Goal: Use online tool/utility: Utilize a website feature to perform a specific function

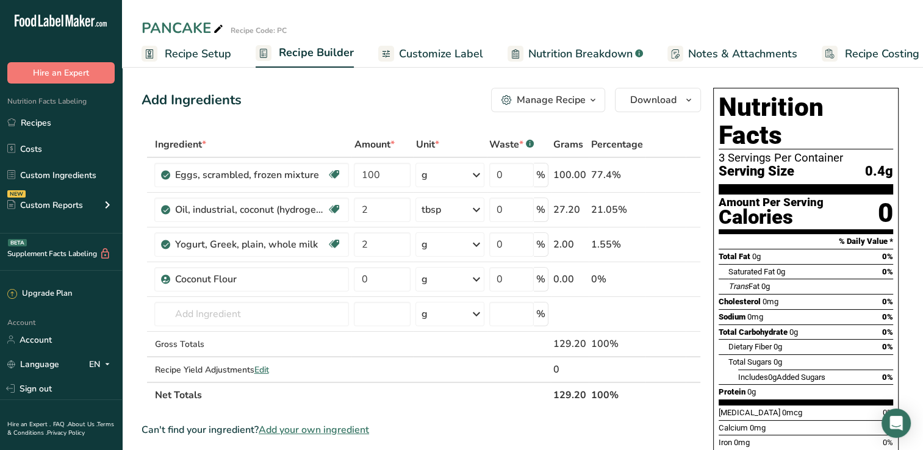
scroll to position [0, 15]
click at [424, 257] on td "g Weight Units g kg mg mcg lb oz See less Volume Units l Volume units require a…" at bounding box center [450, 245] width 74 height 35
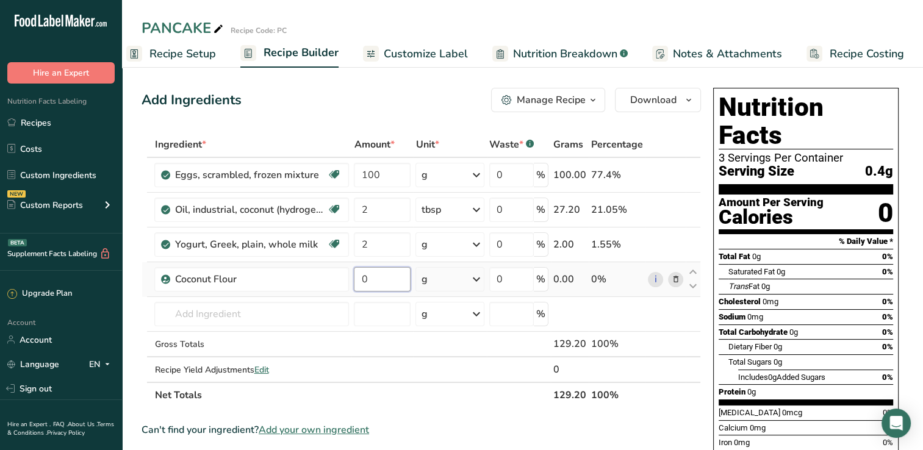
click at [382, 275] on input "0" at bounding box center [382, 279] width 57 height 24
type input "2"
click at [387, 279] on input "number" at bounding box center [382, 279] width 57 height 24
type input "63"
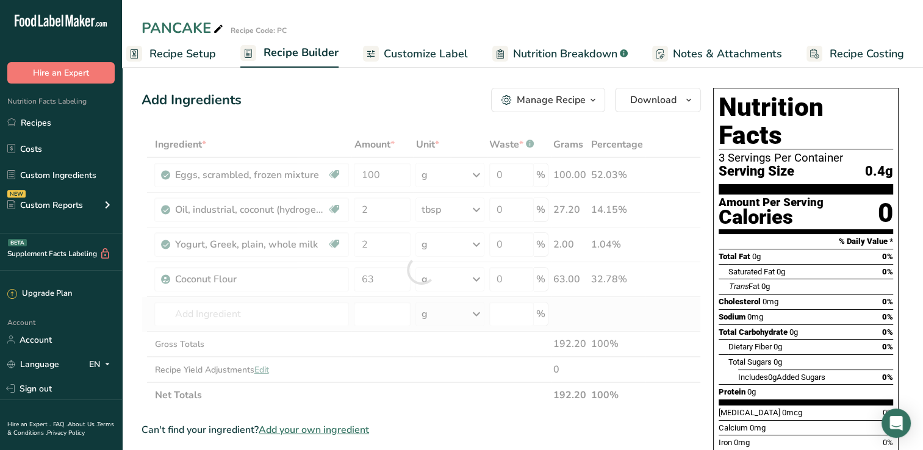
click at [260, 300] on div "Ingredient * Amount * Unit * Waste * .a-a{fill:#347362;}.b-a{fill:#fff;} Grams …" at bounding box center [421, 270] width 559 height 276
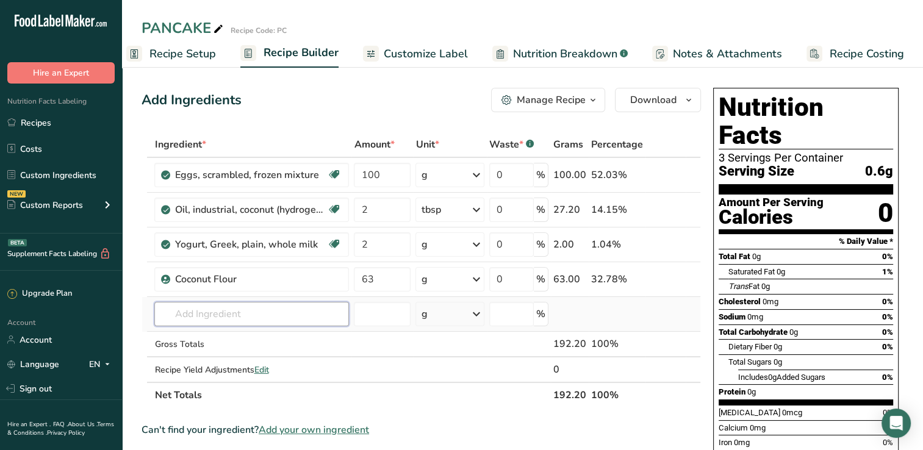
click at [198, 317] on input "text" at bounding box center [251, 314] width 195 height 24
type input "coconut milk"
click at [366, 314] on input "number" at bounding box center [382, 314] width 57 height 24
type input "63"
click at [233, 310] on input "text" at bounding box center [251, 314] width 195 height 24
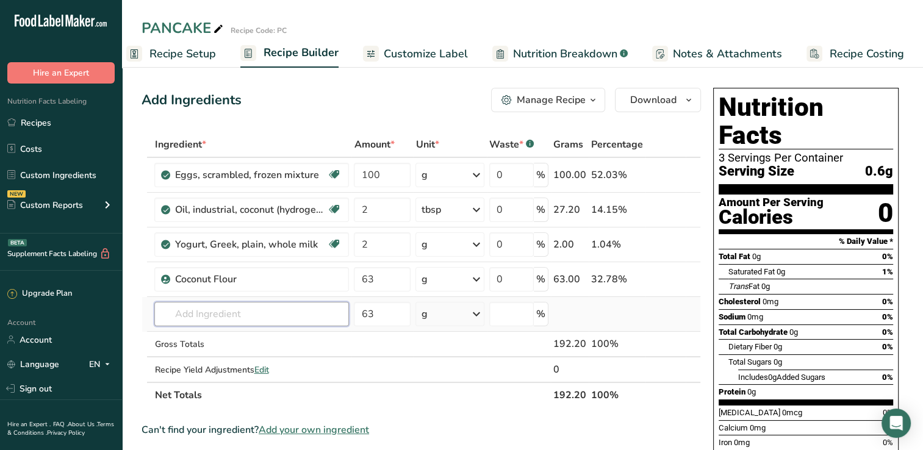
click at [233, 310] on input "text" at bounding box center [251, 314] width 195 height 24
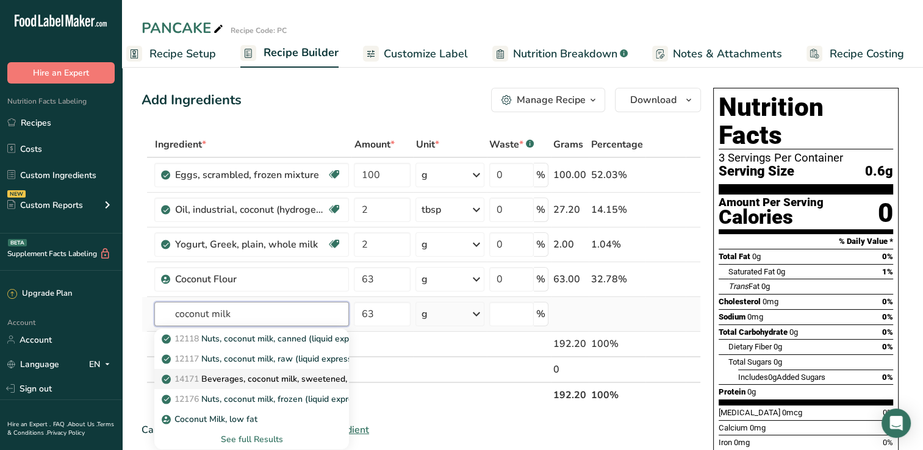
type input "coconut milk"
click at [266, 379] on p "14171 Beverages, coconut milk, sweetened, fortified with calcium, vitamins A, B…" at bounding box center [338, 379] width 348 height 13
type input "Beverages, coconut milk, sweetened, fortified with calcium, vitamins A, B12, D2"
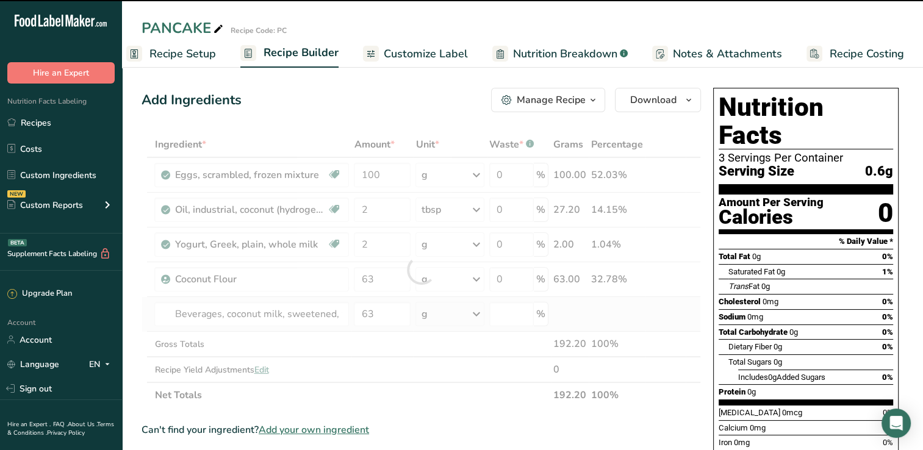
type input "0"
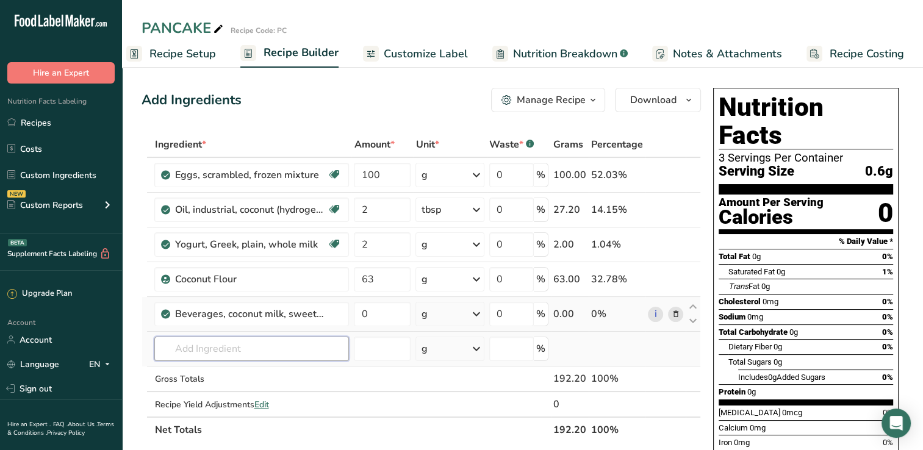
click at [234, 355] on input "text" at bounding box center [251, 349] width 195 height 24
click at [224, 350] on input "text" at bounding box center [251, 349] width 195 height 24
click at [373, 322] on input "0" at bounding box center [382, 314] width 57 height 24
type input "63"
click at [257, 345] on div "Ingredient * Amount * Unit * Waste * .a-a{fill:#347362;}.b-a{fill:#fff;} Grams …" at bounding box center [421, 287] width 559 height 311
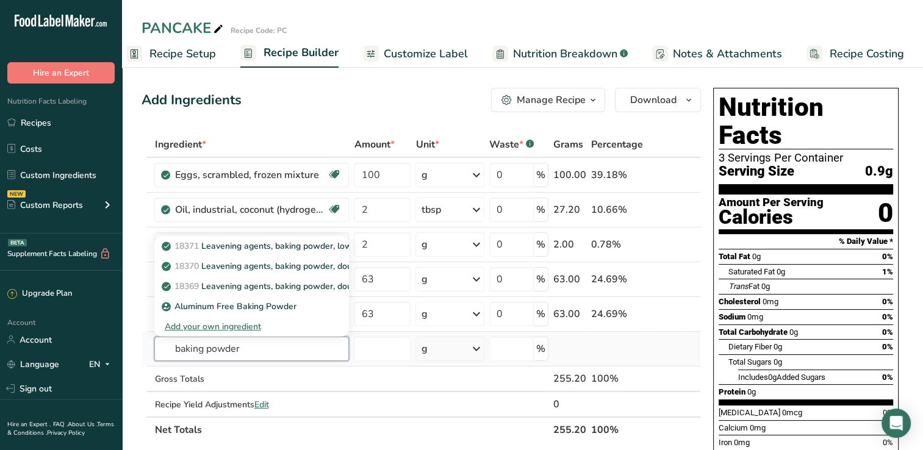
type input "baking powder"
click at [483, 345] on icon at bounding box center [476, 349] width 15 height 22
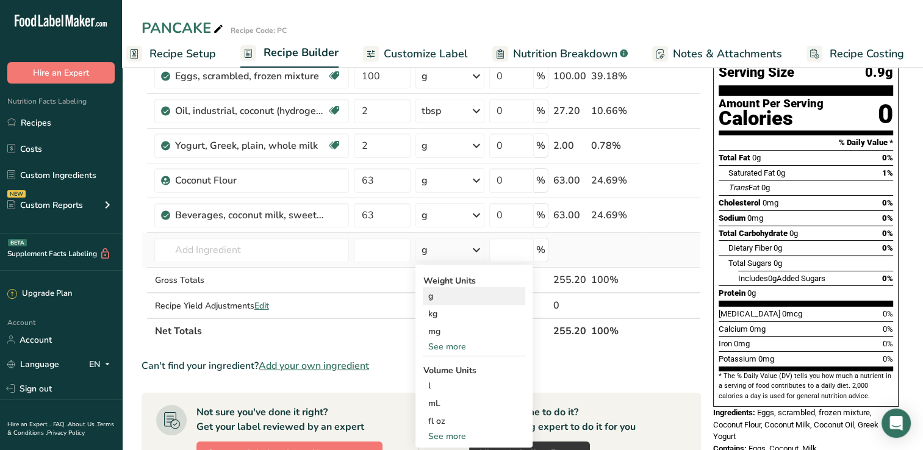
scroll to position [102, 0]
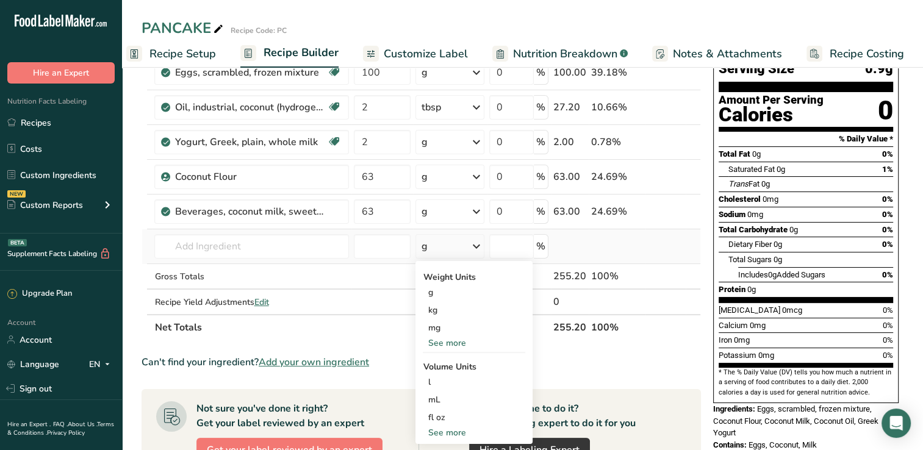
click at [447, 338] on div "See more" at bounding box center [474, 343] width 102 height 13
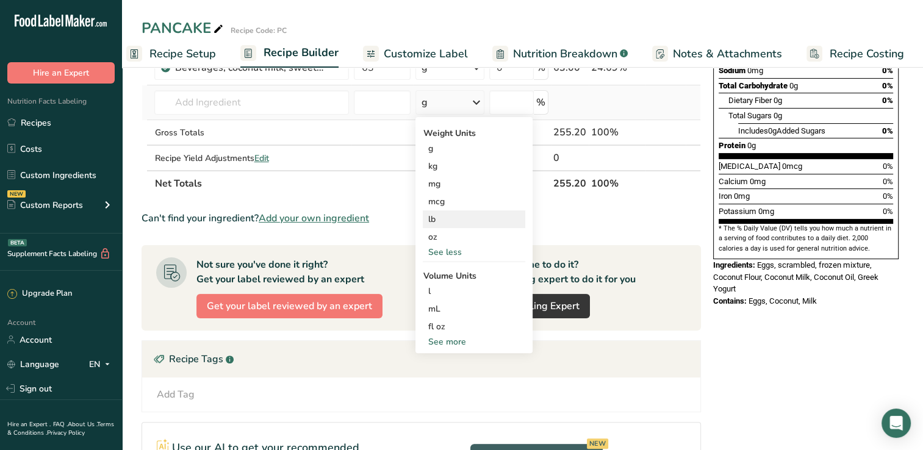
scroll to position [251, 0]
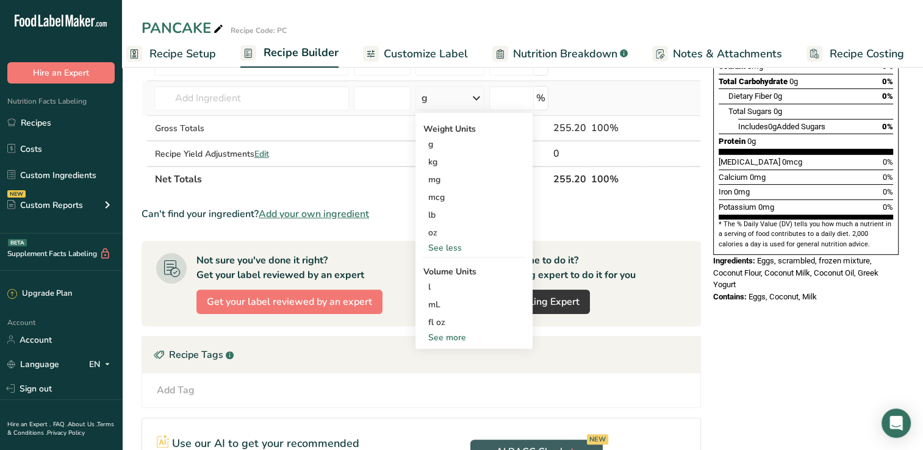
click at [445, 336] on div "See more" at bounding box center [474, 337] width 102 height 13
click at [436, 353] on div "tsp" at bounding box center [474, 357] width 93 height 13
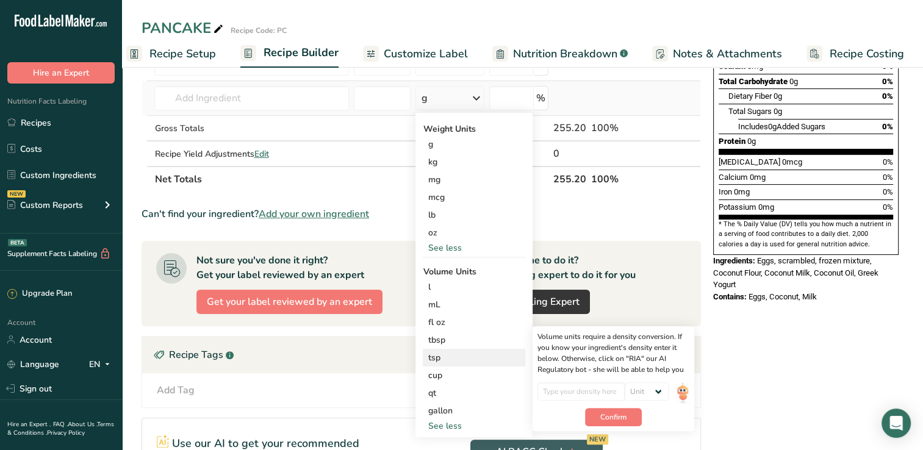
click at [436, 353] on div "tsp" at bounding box center [474, 357] width 93 height 13
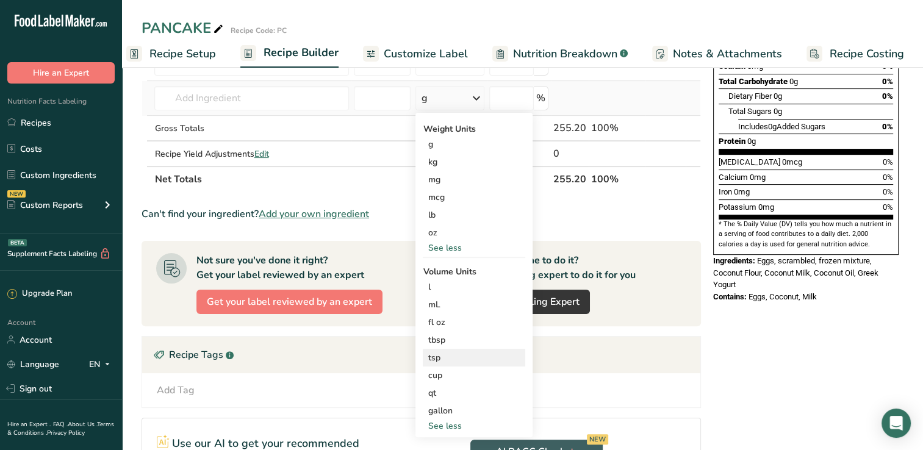
click at [436, 353] on div "tsp" at bounding box center [474, 357] width 93 height 13
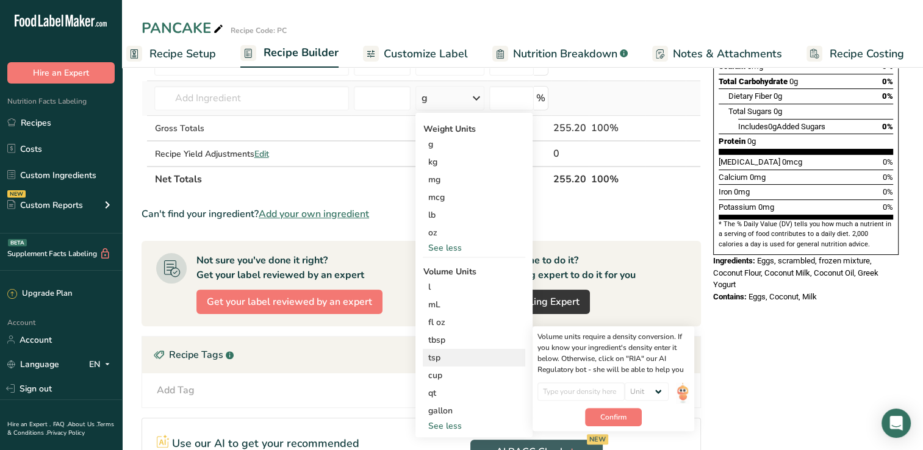
click at [436, 353] on div "tsp" at bounding box center [474, 357] width 93 height 13
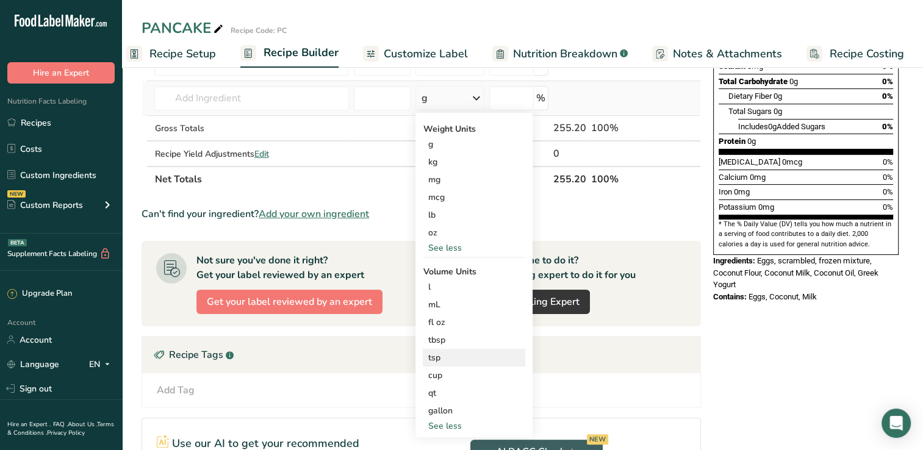
click at [436, 353] on div "tsp" at bounding box center [474, 357] width 93 height 13
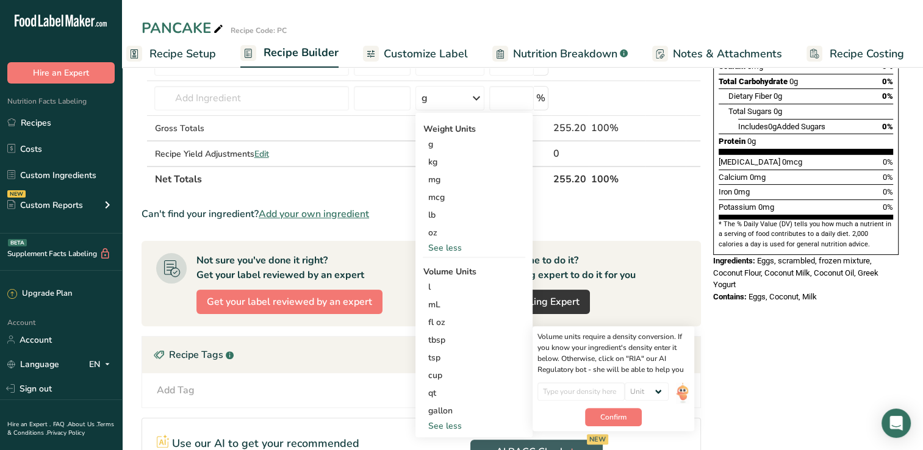
drag, startPoint x: 436, startPoint y: 353, endPoint x: 393, endPoint y: 348, distance: 42.5
click at [393, 348] on div "Recipe Tags .a-a{fill:#347362;}.b-a{fill:#fff;}" at bounding box center [421, 355] width 558 height 37
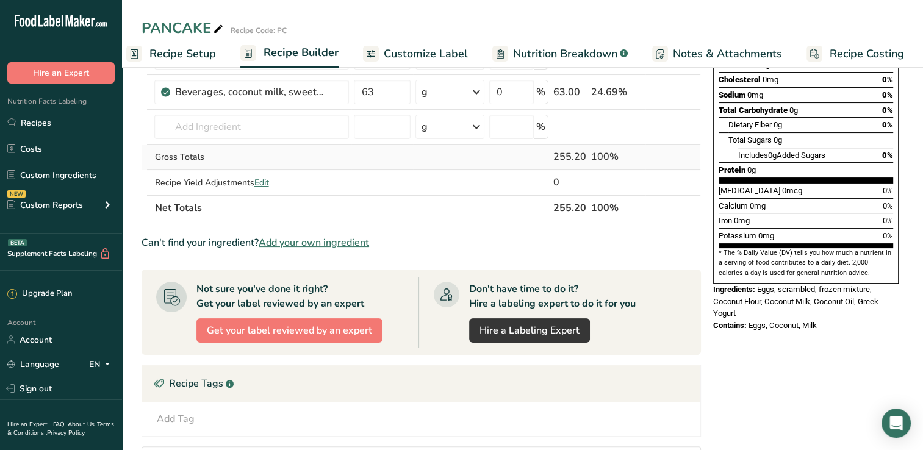
scroll to position [216, 0]
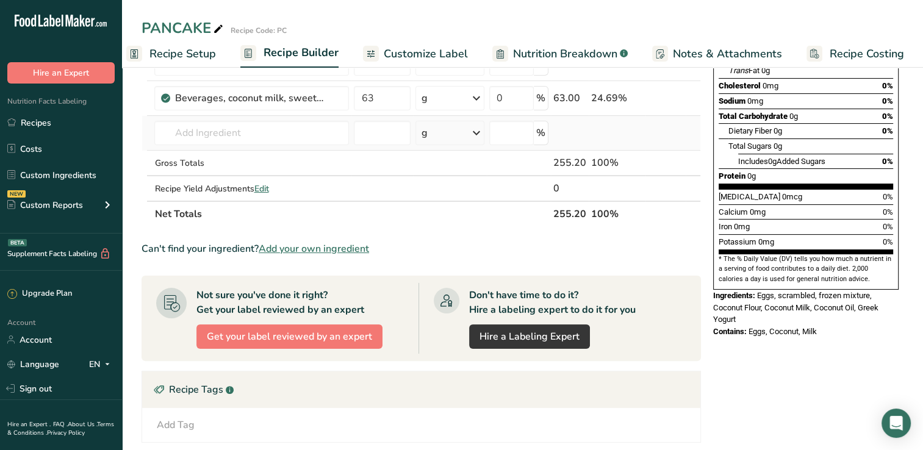
click at [480, 129] on icon at bounding box center [476, 133] width 15 height 22
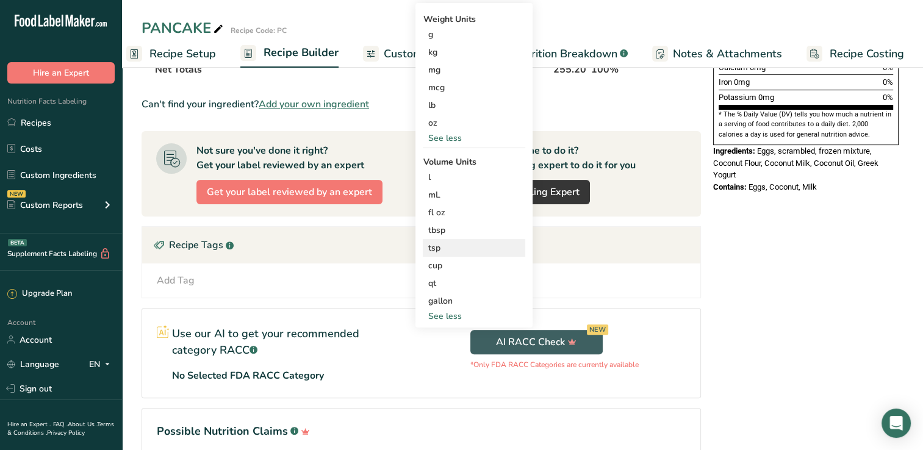
scroll to position [363, 0]
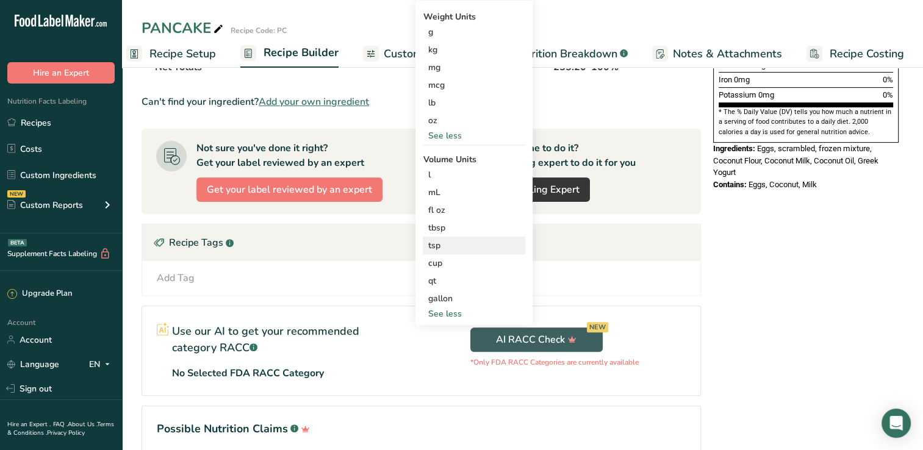
click at [434, 242] on div "tsp" at bounding box center [474, 245] width 93 height 13
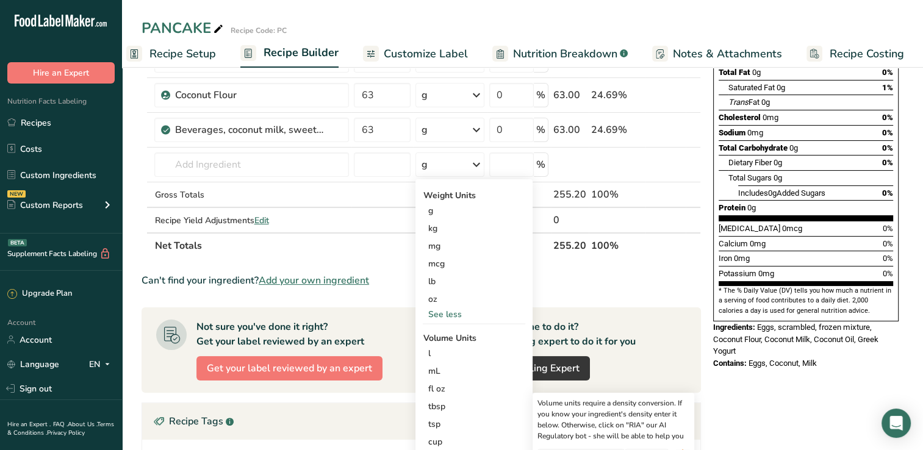
scroll to position [185, 0]
click at [366, 168] on input "number" at bounding box center [382, 164] width 57 height 24
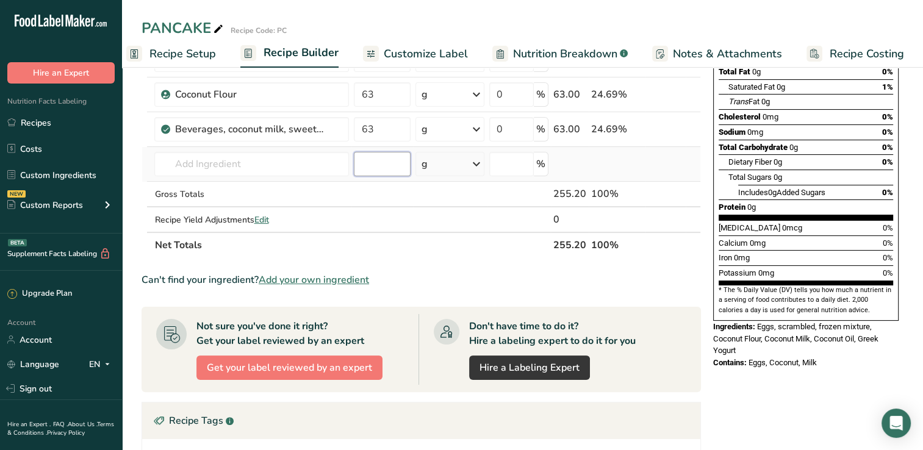
type input "1"
type input "2.5"
click at [472, 164] on icon at bounding box center [476, 164] width 15 height 22
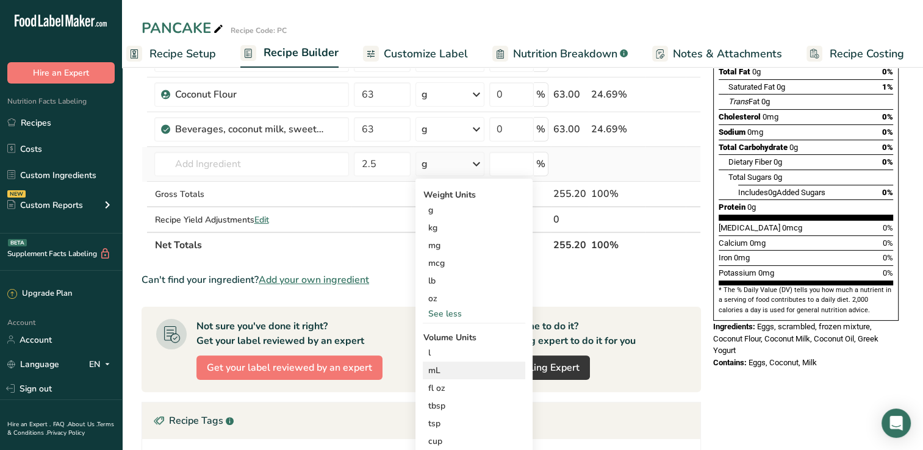
click at [436, 367] on div "mL" at bounding box center [474, 370] width 93 height 13
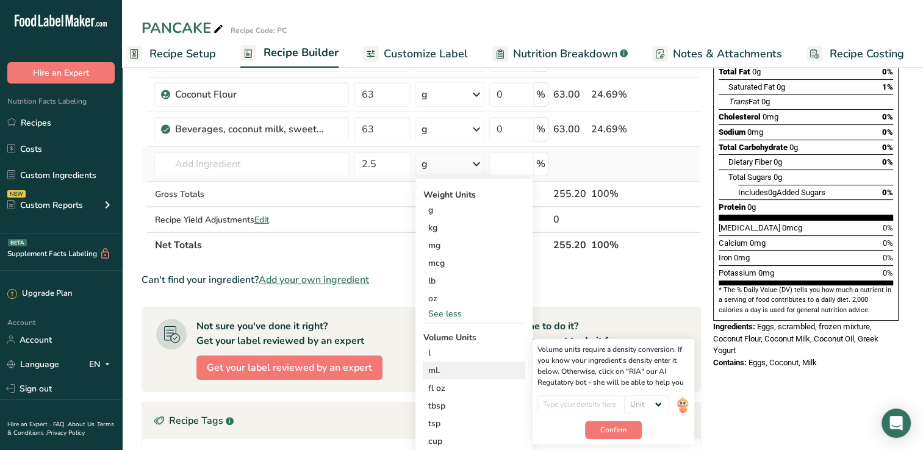
click at [436, 367] on div "mL" at bounding box center [474, 370] width 93 height 13
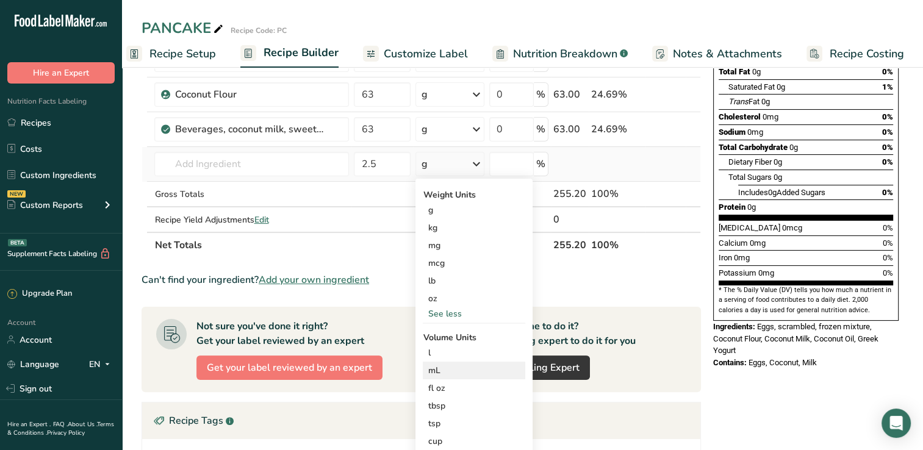
click at [436, 367] on div "mL" at bounding box center [474, 370] width 93 height 13
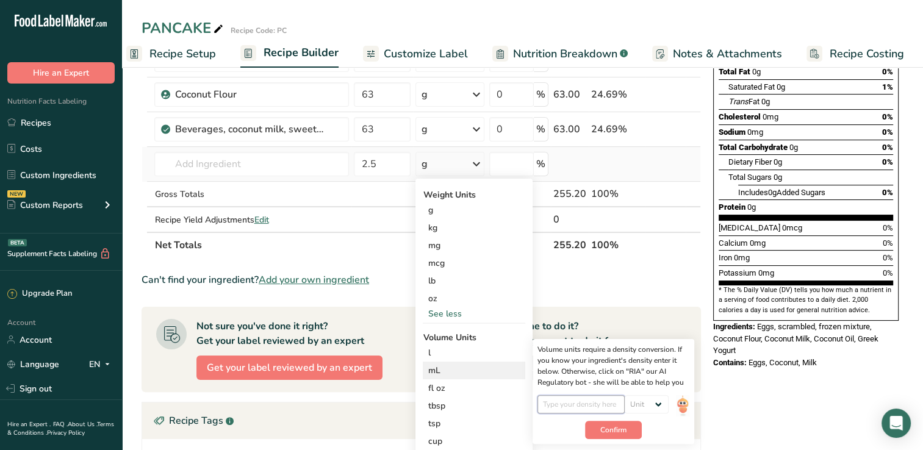
click at [578, 403] on input "number" at bounding box center [580, 404] width 87 height 18
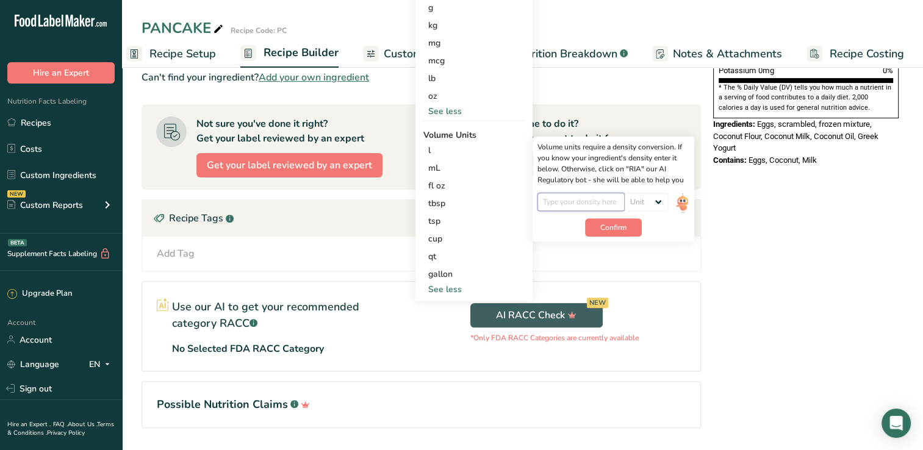
scroll to position [421, 0]
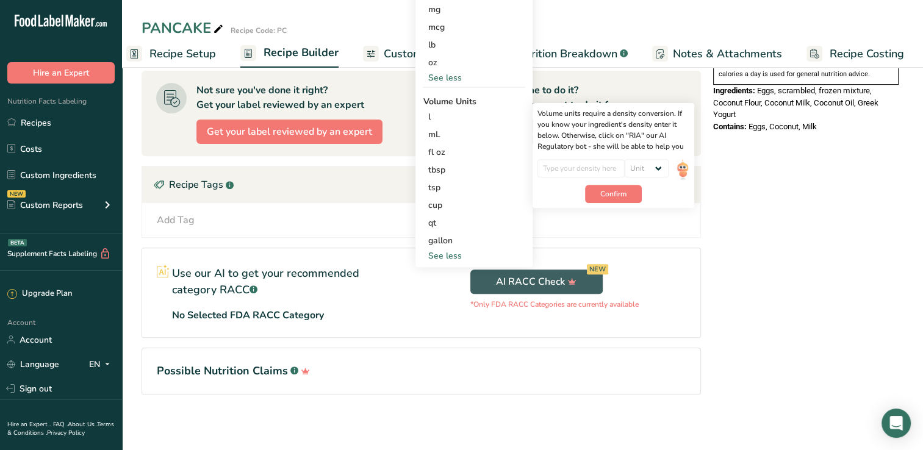
click at [325, 224] on div "Add Tag Standard Tags Custom Tags Source of Antioxidants [MEDICAL_DATA] Effect …" at bounding box center [421, 220] width 539 height 15
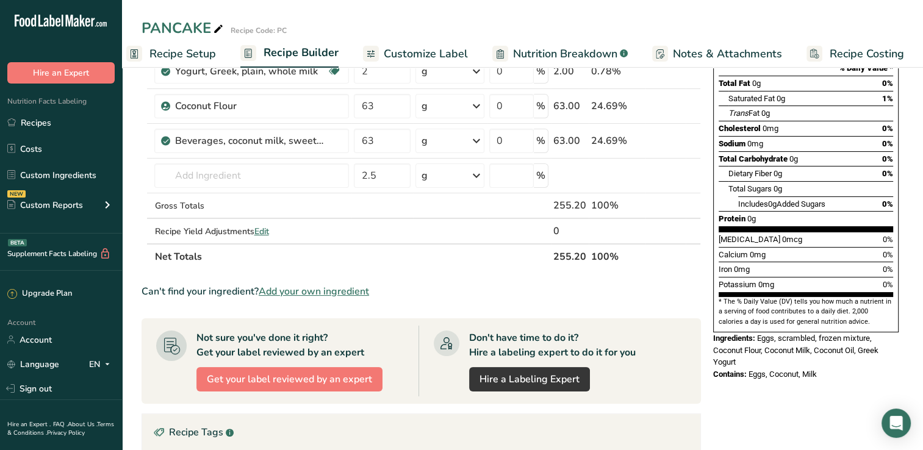
scroll to position [171, 0]
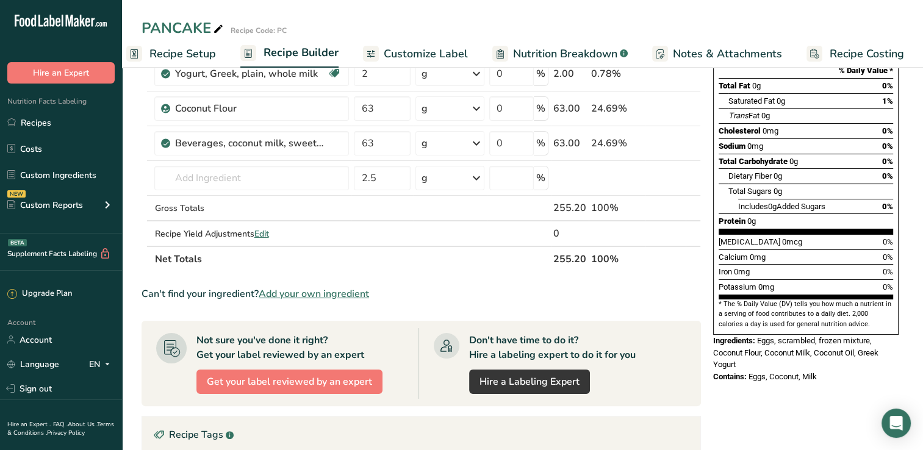
click at [529, 50] on span "Nutrition Breakdown" at bounding box center [565, 54] width 104 height 16
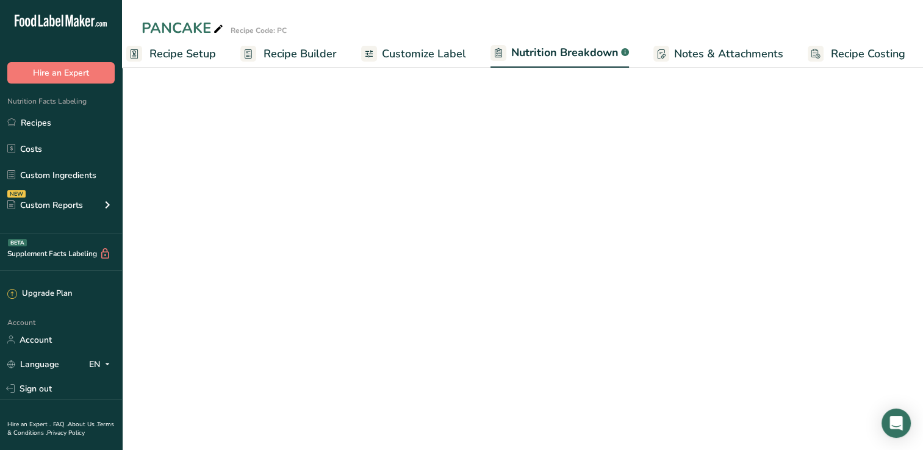
scroll to position [0, 16]
select select "Calories"
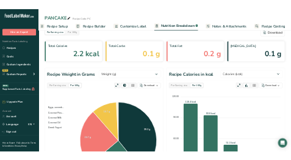
scroll to position [0, 0]
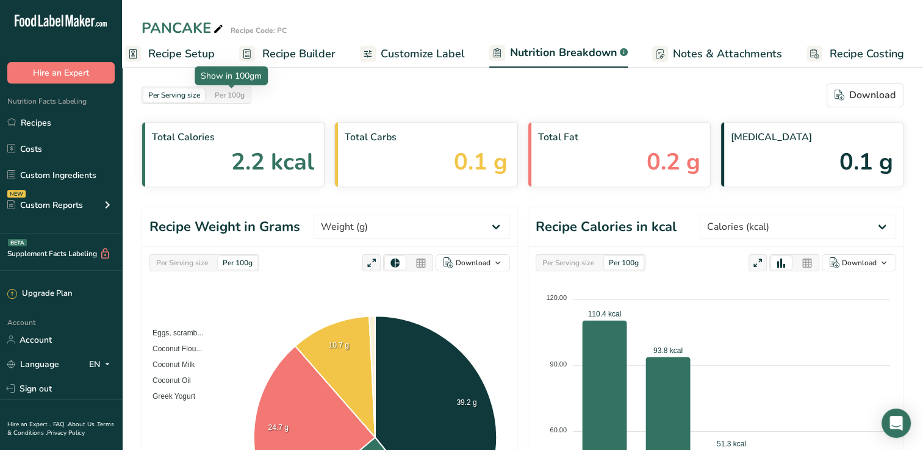
click at [226, 94] on div "Per 100g" at bounding box center [230, 94] width 40 height 13
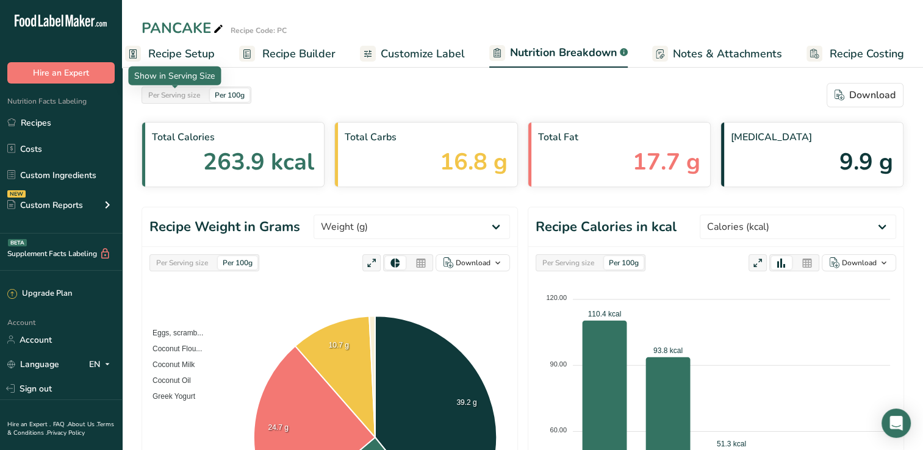
click at [182, 90] on div "Per Serving size" at bounding box center [174, 94] width 62 height 13
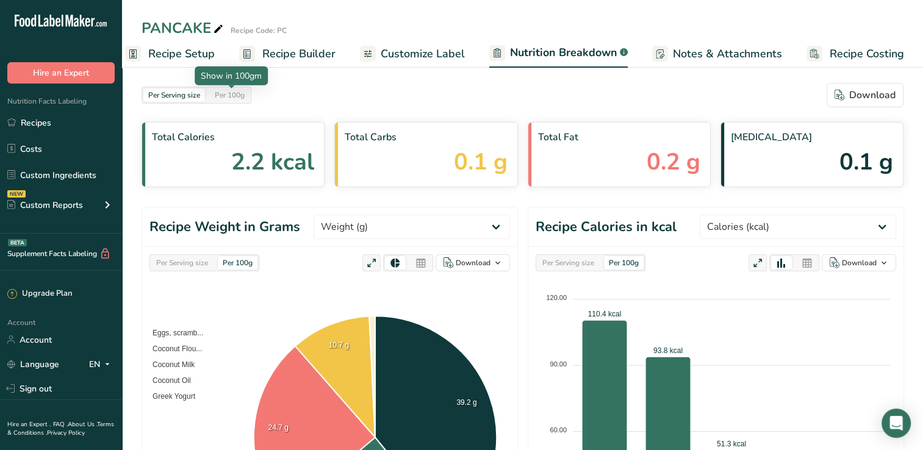
click at [234, 95] on div "Per 100g" at bounding box center [230, 94] width 40 height 13
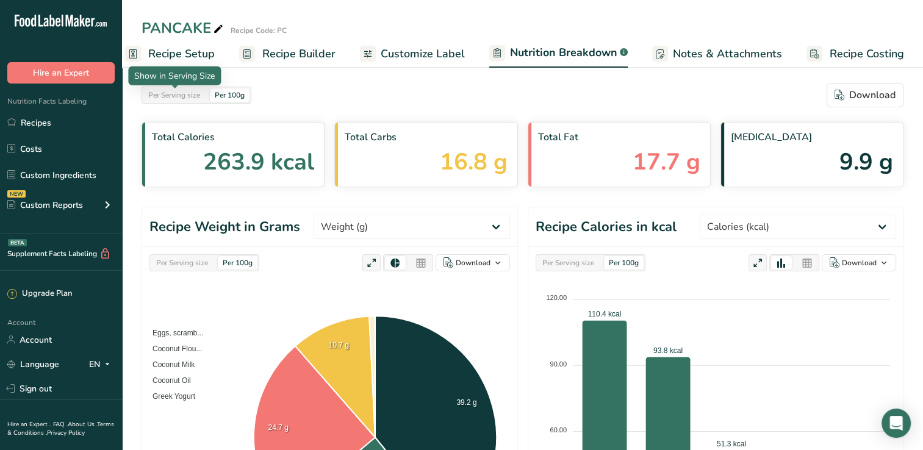
click at [190, 94] on div "Per Serving size" at bounding box center [174, 94] width 62 height 13
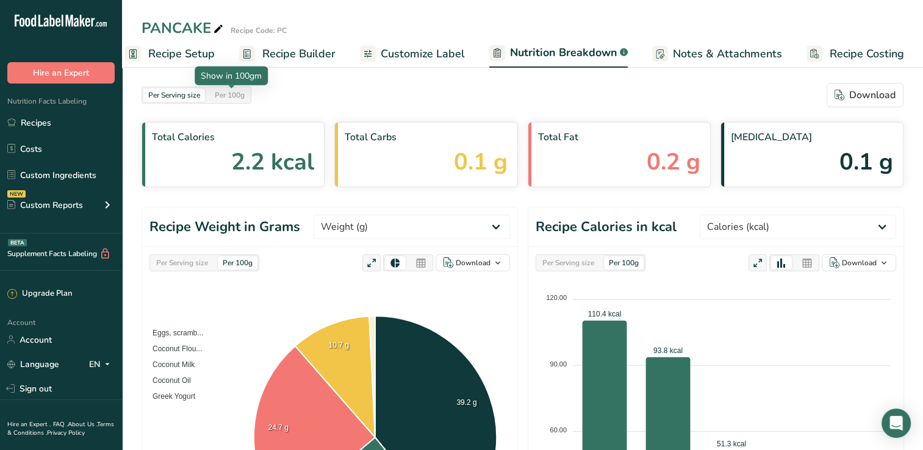
click at [228, 94] on div "Per 100g" at bounding box center [230, 94] width 40 height 13
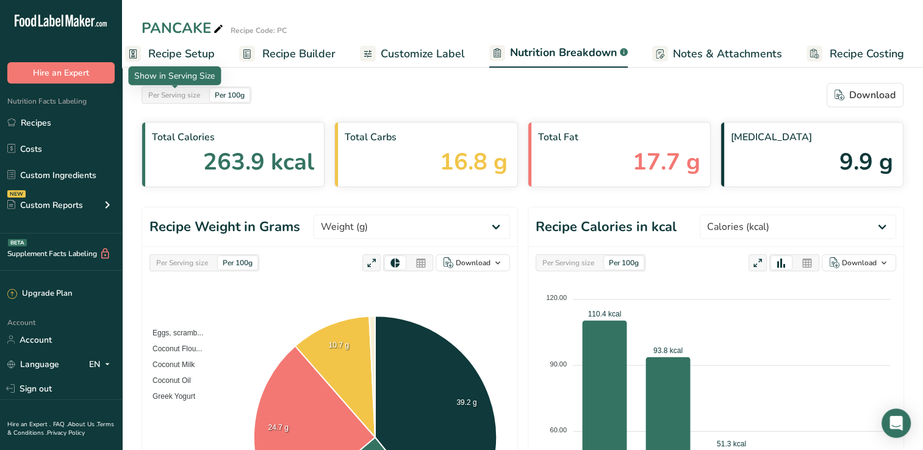
click at [187, 95] on div "Per Serving size" at bounding box center [174, 94] width 62 height 13
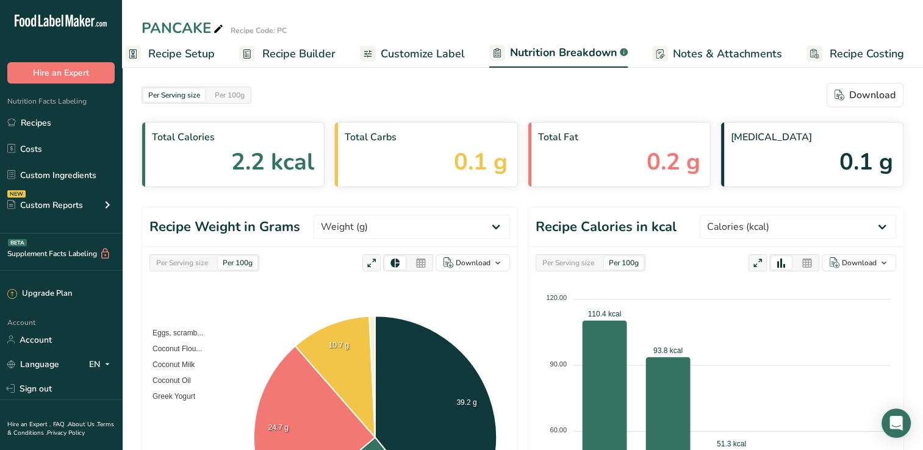
select select "Calories"
